Goal: Find specific page/section: Find specific page/section

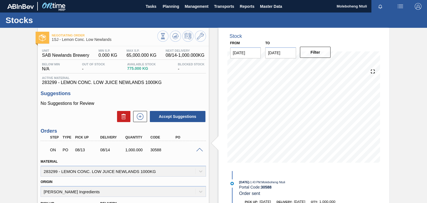
scroll to position [36, 0]
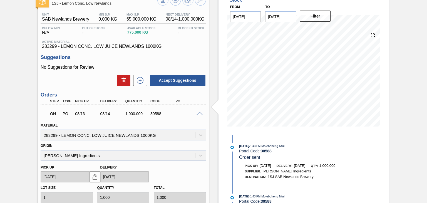
click at [197, 112] on span at bounding box center [199, 114] width 7 height 4
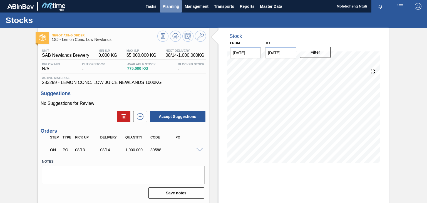
click at [167, 7] on span "Planning" at bounding box center [171, 6] width 16 height 7
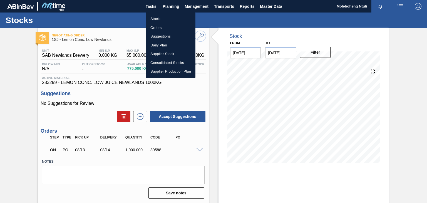
click at [157, 19] on li "Stocks" at bounding box center [171, 18] width 50 height 9
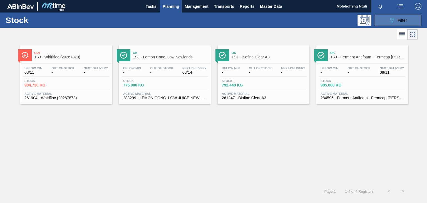
click at [392, 23] on icon "089F7B8B-B2A5-4AFE-B5C0-19BA573D28AC" at bounding box center [392, 20] width 7 height 7
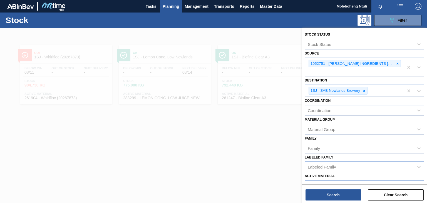
click at [161, 113] on div at bounding box center [213, 129] width 427 height 203
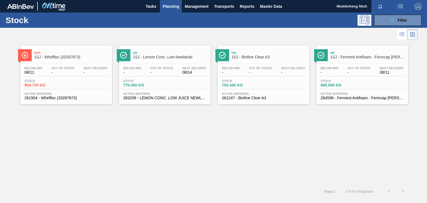
click at [175, 56] on span "1SJ - Lemon Conc. Low Newlands" at bounding box center [170, 57] width 75 height 4
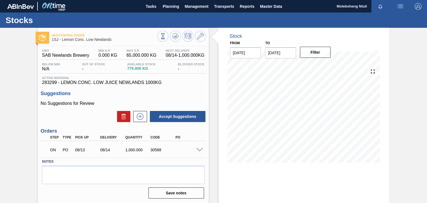
click at [197, 147] on div at bounding box center [200, 149] width 11 height 4
click at [199, 149] on span at bounding box center [199, 150] width 7 height 4
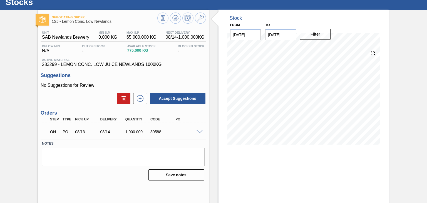
scroll to position [28, 0]
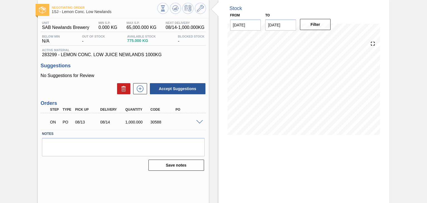
click at [198, 121] on span at bounding box center [199, 122] width 7 height 4
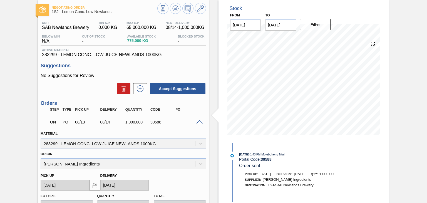
click at [198, 121] on span at bounding box center [199, 122] width 7 height 4
